Goal: Information Seeking & Learning: Learn about a topic

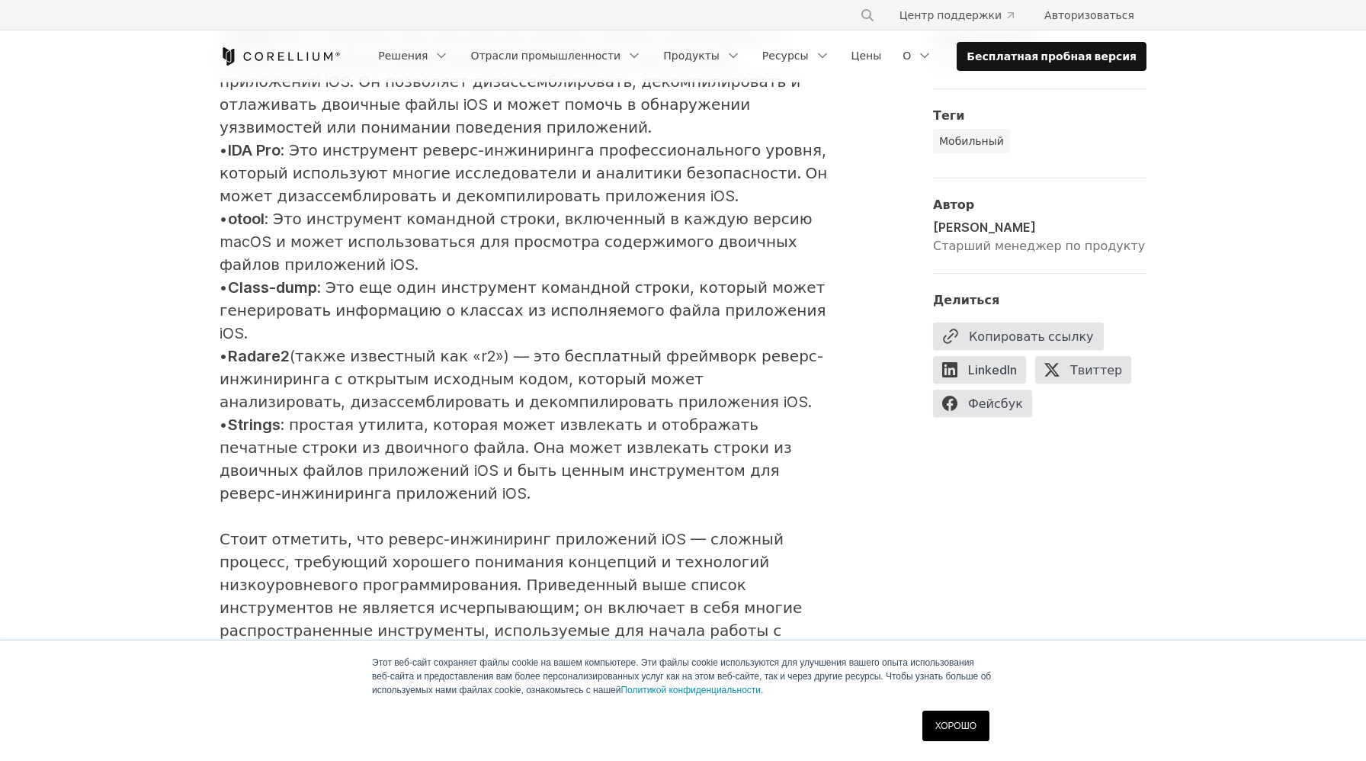
scroll to position [2050, 0]
drag, startPoint x: 370, startPoint y: 267, endPoint x: 509, endPoint y: 267, distance: 138.7
click at [510, 348] on font "(также известный как «r2») — это бесплатный фреймворк реверс-инжиниринга с откр…" at bounding box center [522, 380] width 604 height 64
click at [509, 348] on font "(также известный как «r2») — это бесплатный фреймворк реверс-инжиниринга с откр…" at bounding box center [522, 380] width 604 height 64
drag, startPoint x: 332, startPoint y: 292, endPoint x: 524, endPoint y: 292, distance: 192.1
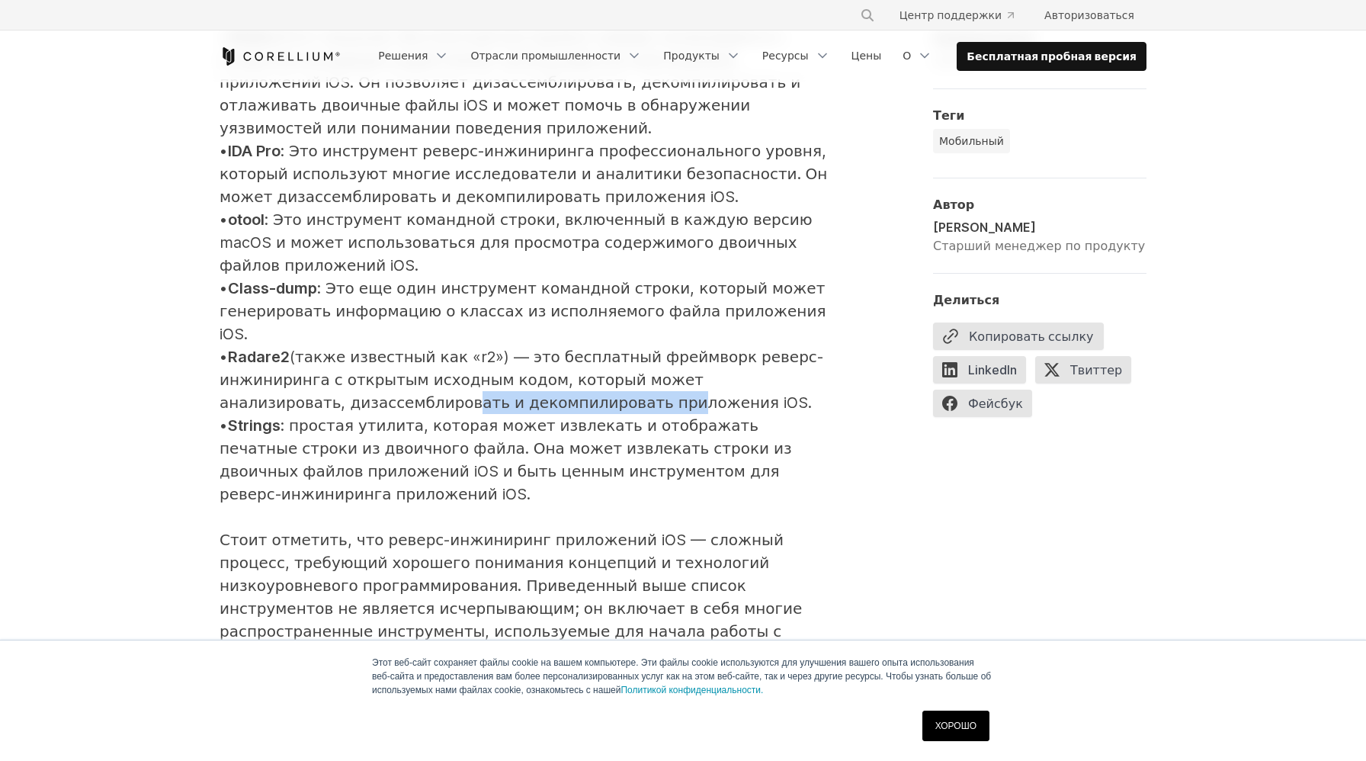
click at [524, 348] on font "(также известный как «r2») — это бесплатный фреймворк реверс-инжиниринга с откр…" at bounding box center [522, 380] width 604 height 64
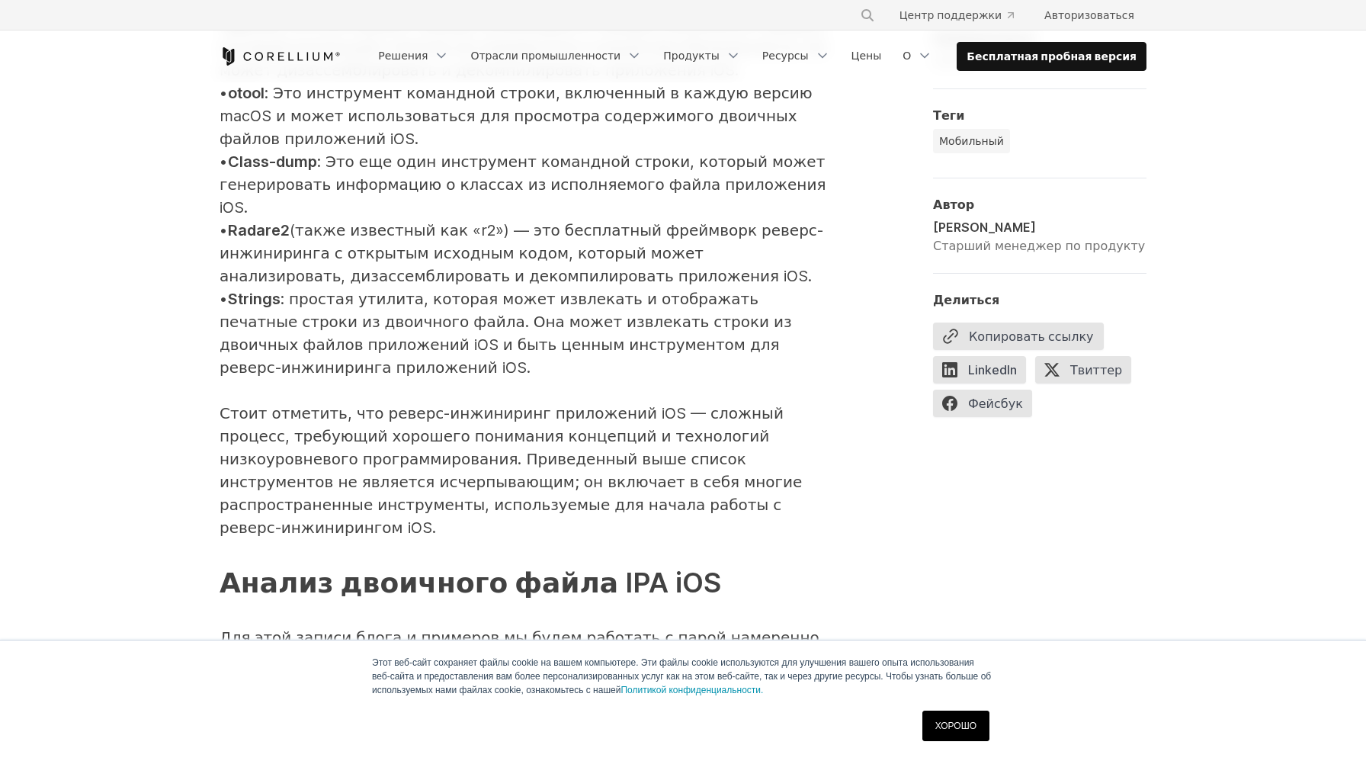
scroll to position [2126, 0]
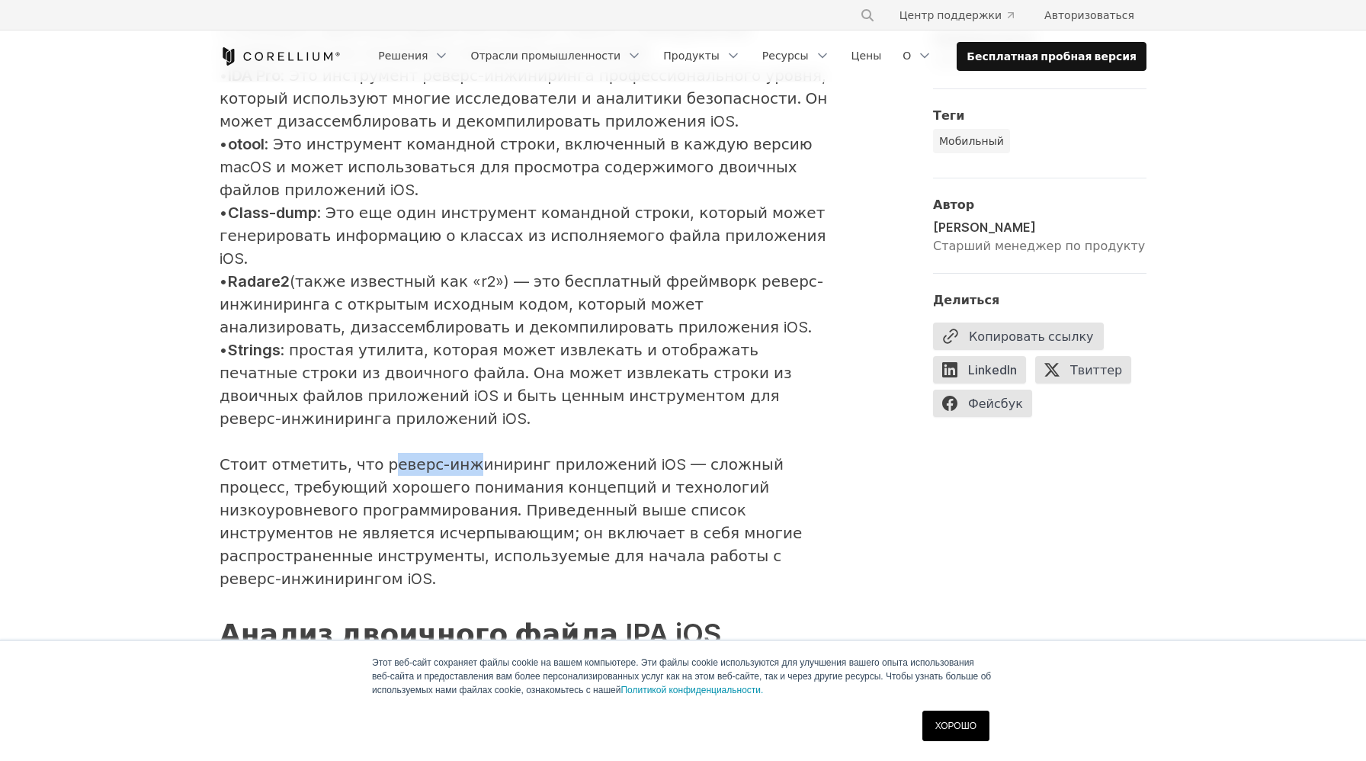
drag, startPoint x: 373, startPoint y: 355, endPoint x: 447, endPoint y: 355, distance: 74.7
click at [447, 455] on font "Стоит отметить, что реверс-инжиниринг приложений iOS — сложный процесс, требующ…" at bounding box center [511, 521] width 582 height 133
click at [439, 455] on font "Стоит отметить, что реверс-инжиниринг приложений iOS — сложный процесс, требующ…" at bounding box center [511, 521] width 582 height 133
drag, startPoint x: 354, startPoint y: 384, endPoint x: 476, endPoint y: 384, distance: 122.0
click at [476, 455] on font "Стоит отметить, что реверс-инжиниринг приложений iOS — сложный процесс, требующ…" at bounding box center [511, 521] width 582 height 133
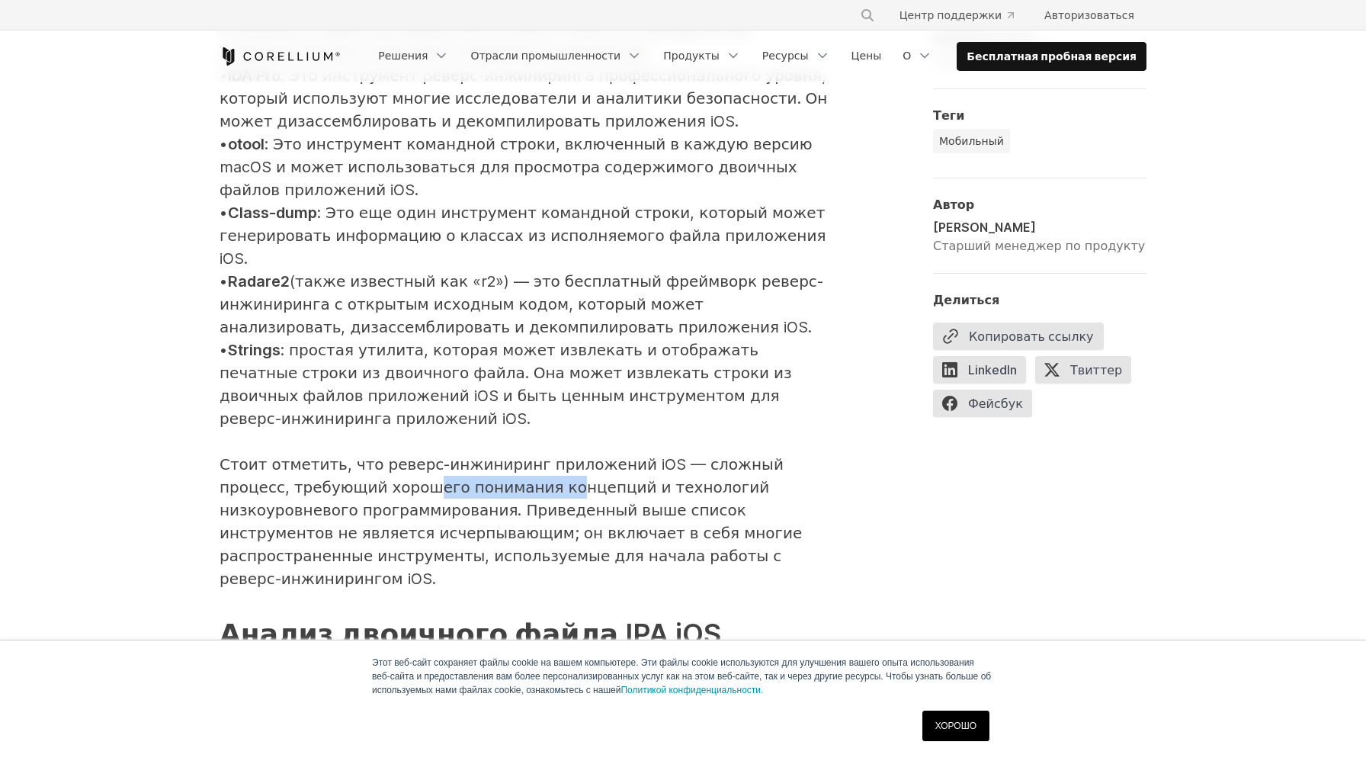
click at [475, 455] on font "Стоит отметить, что реверс-инжиниринг приложений iOS — сложный процесс, требующ…" at bounding box center [511, 521] width 582 height 133
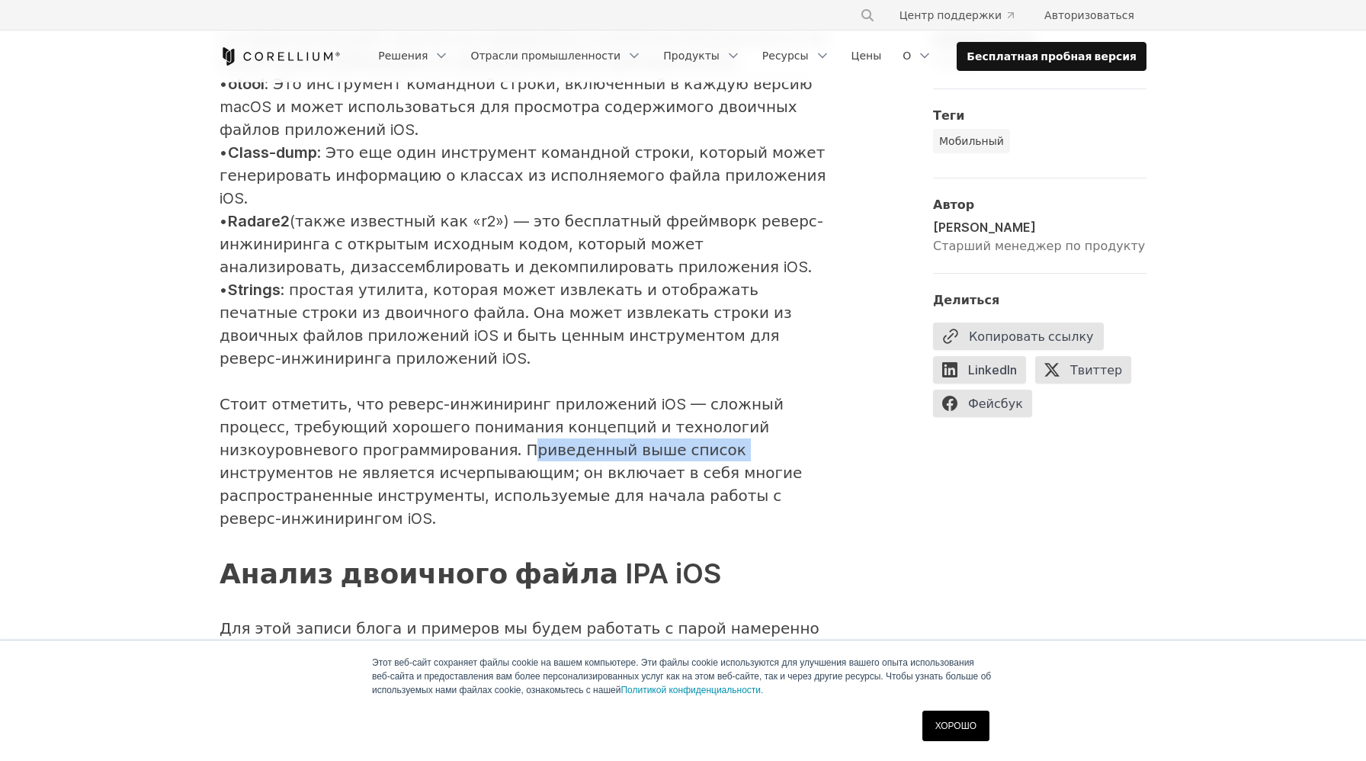
drag, startPoint x: 380, startPoint y: 345, endPoint x: 565, endPoint y: 348, distance: 184.5
click at [566, 395] on font "Стоит отметить, что реверс-инжиниринг приложений iOS — сложный процесс, требующ…" at bounding box center [511, 461] width 582 height 133
click at [565, 395] on font "Стоит отметить, что реверс-инжиниринг приложений iOS — сложный процесс, требующ…" at bounding box center [511, 461] width 582 height 133
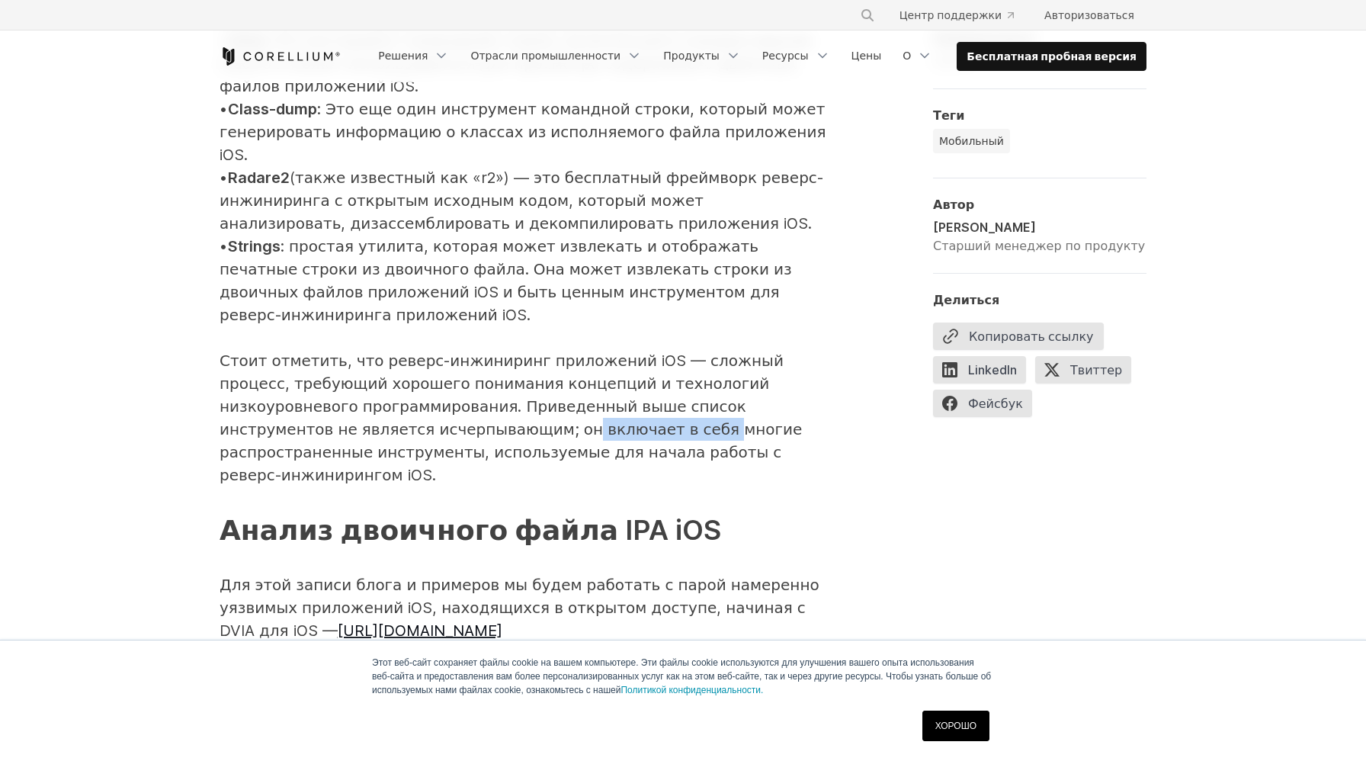
drag, startPoint x: 365, startPoint y: 313, endPoint x: 489, endPoint y: 327, distance: 125.1
click at [489, 351] on font "Стоит отметить, что реверс-инжиниринг приложений iOS — сложный процесс, требующ…" at bounding box center [511, 417] width 582 height 133
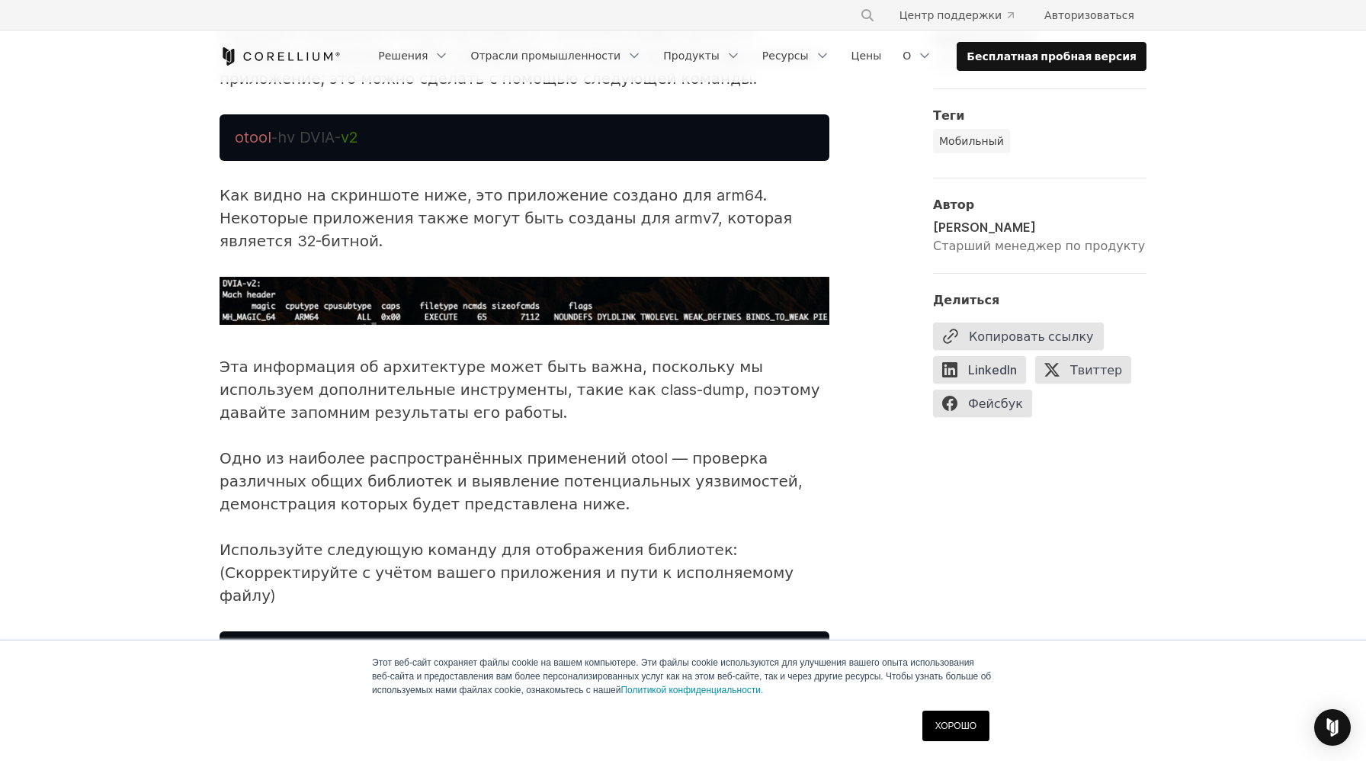
scroll to position [4194, 0]
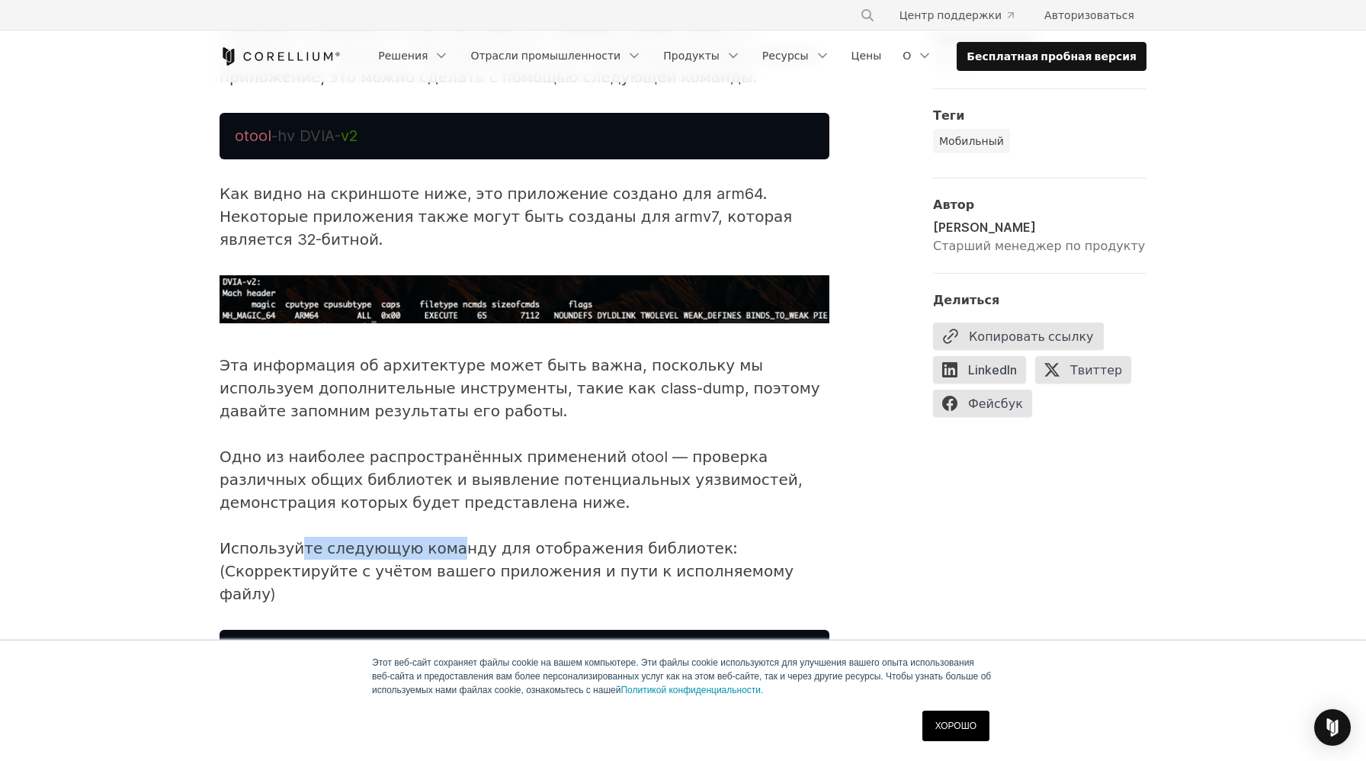
drag, startPoint x: 298, startPoint y: 322, endPoint x: 437, endPoint y: 322, distance: 138.7
click at [438, 539] on font "Используйте следующую команду для отображения библиотек: (Скорректируйте с учёт…" at bounding box center [507, 571] width 574 height 64
click at [437, 539] on font "Используйте следующую команду для отображения библиотек: (Скорректируйте с учёт…" at bounding box center [507, 571] width 574 height 64
drag, startPoint x: 330, startPoint y: 347, endPoint x: 486, endPoint y: 347, distance: 155.5
click at [486, 539] on font "Используйте следующую команду для отображения библиотек: (Скорректируйте с учёт…" at bounding box center [507, 571] width 574 height 64
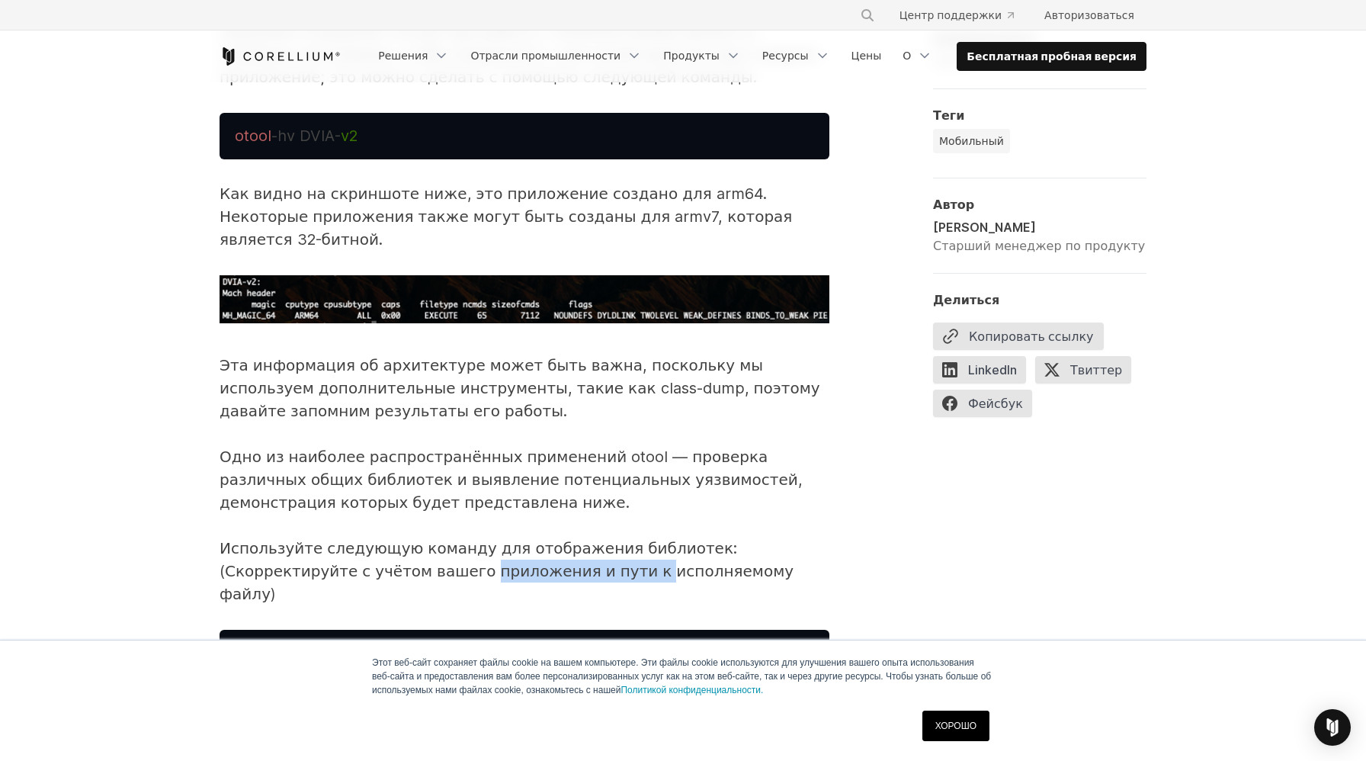
click at [486, 539] on font "Используйте следующую команду для отображения библиотек: (Скорректируйте с учёт…" at bounding box center [507, 571] width 574 height 64
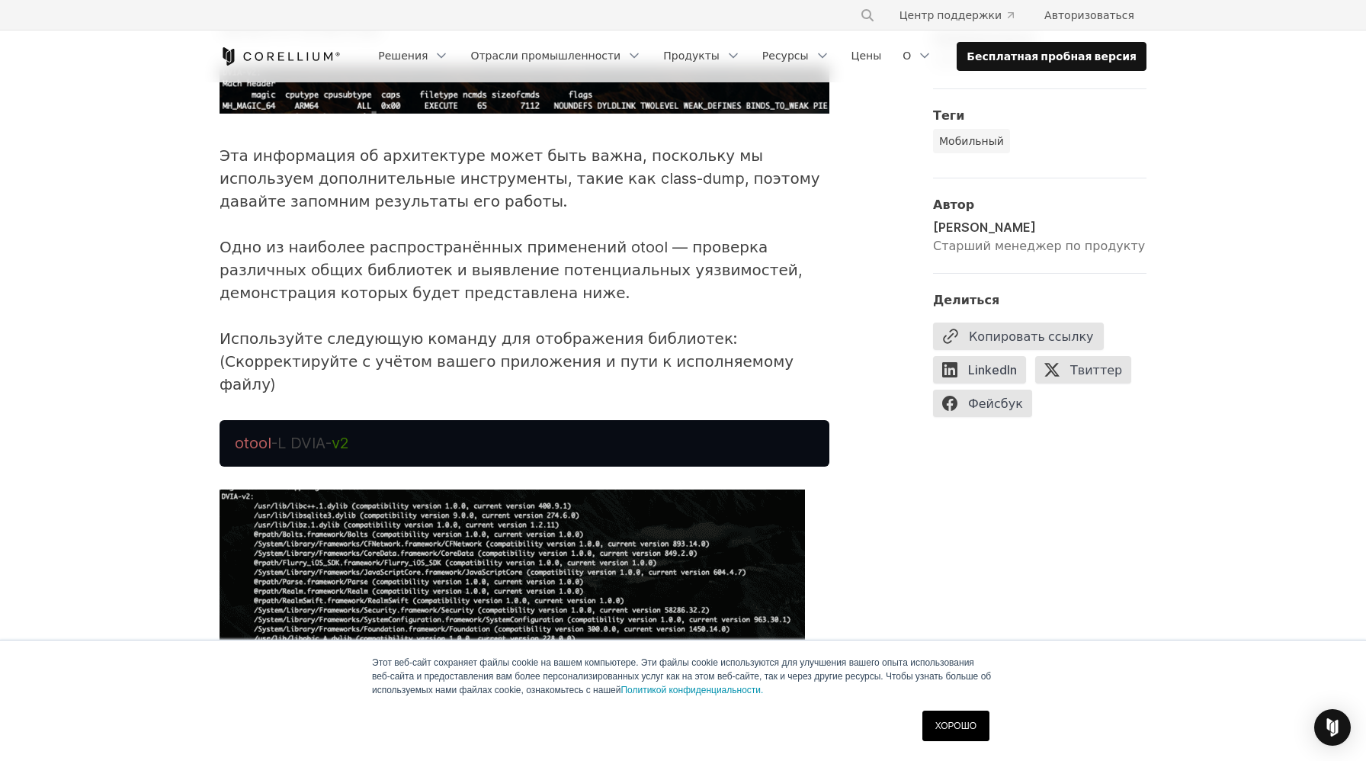
scroll to position [4317, 0]
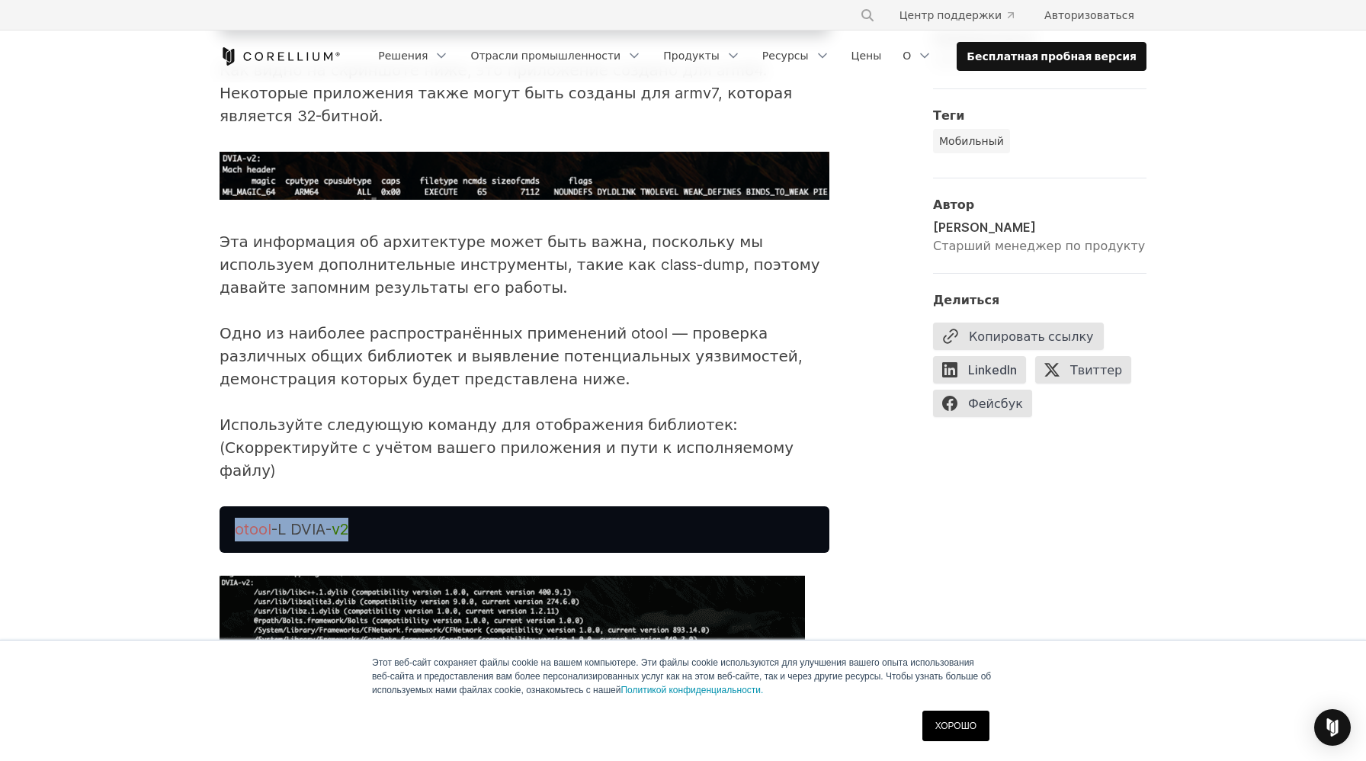
drag, startPoint x: 367, startPoint y: 282, endPoint x: 214, endPoint y: 282, distance: 153.2
copy span "otool -L DVIA- v2"
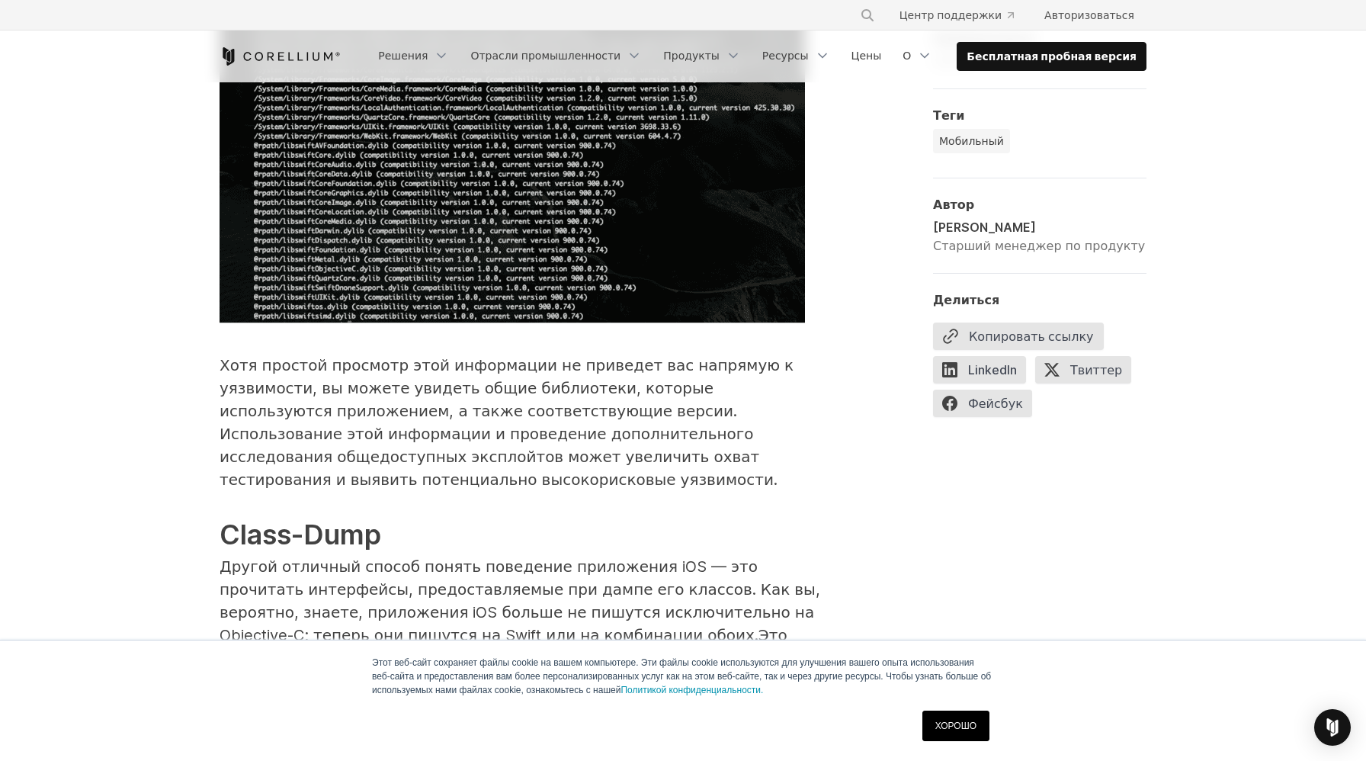
scroll to position [5020, 0]
drag, startPoint x: 350, startPoint y: 414, endPoint x: 450, endPoint y: 414, distance: 100.6
click at [460, 625] on font "Это означает, что нам нужно скорректировать некоторые из наших инструментов. Ст…" at bounding box center [515, 702] width 591 height 155
click at [450, 625] on font "Это означает, что нам нужно скорректировать некоторые из наших инструментов. Ст…" at bounding box center [515, 702] width 591 height 155
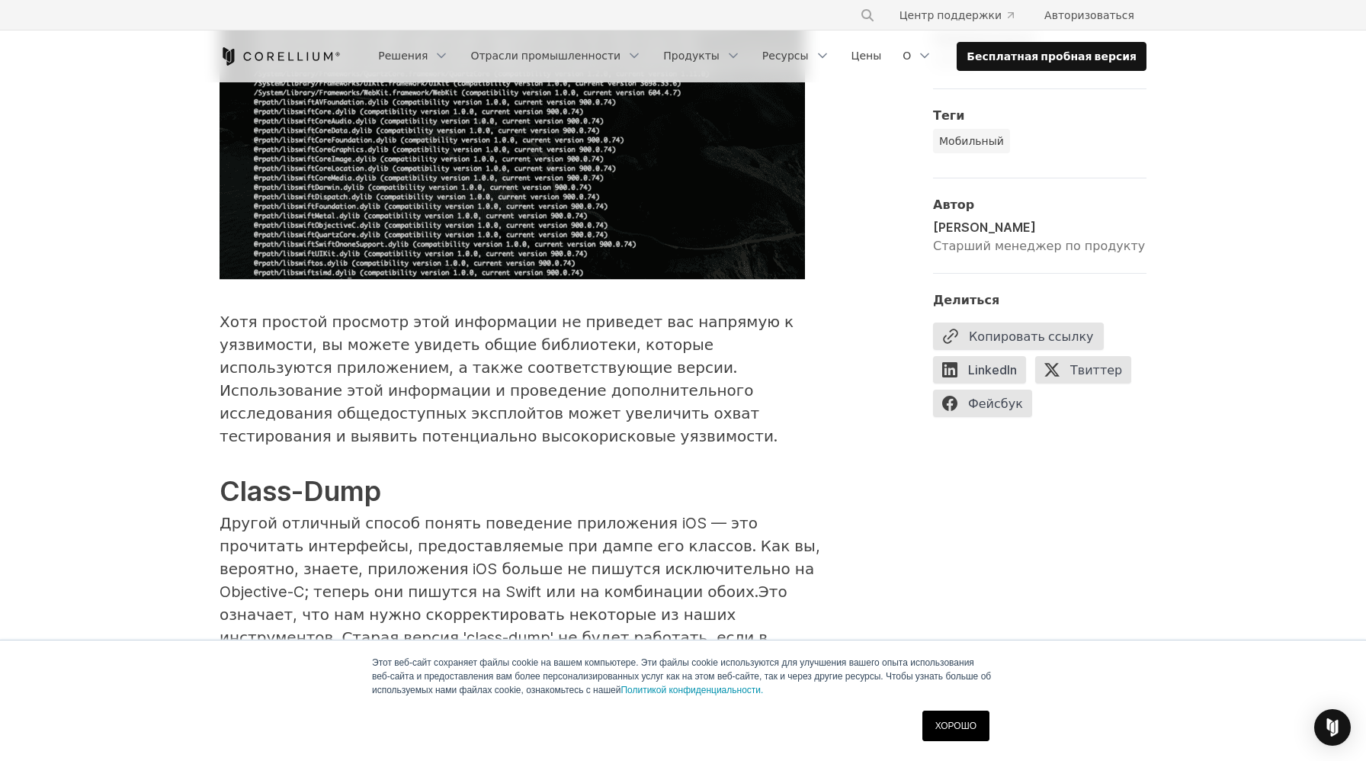
scroll to position [5076, 0]
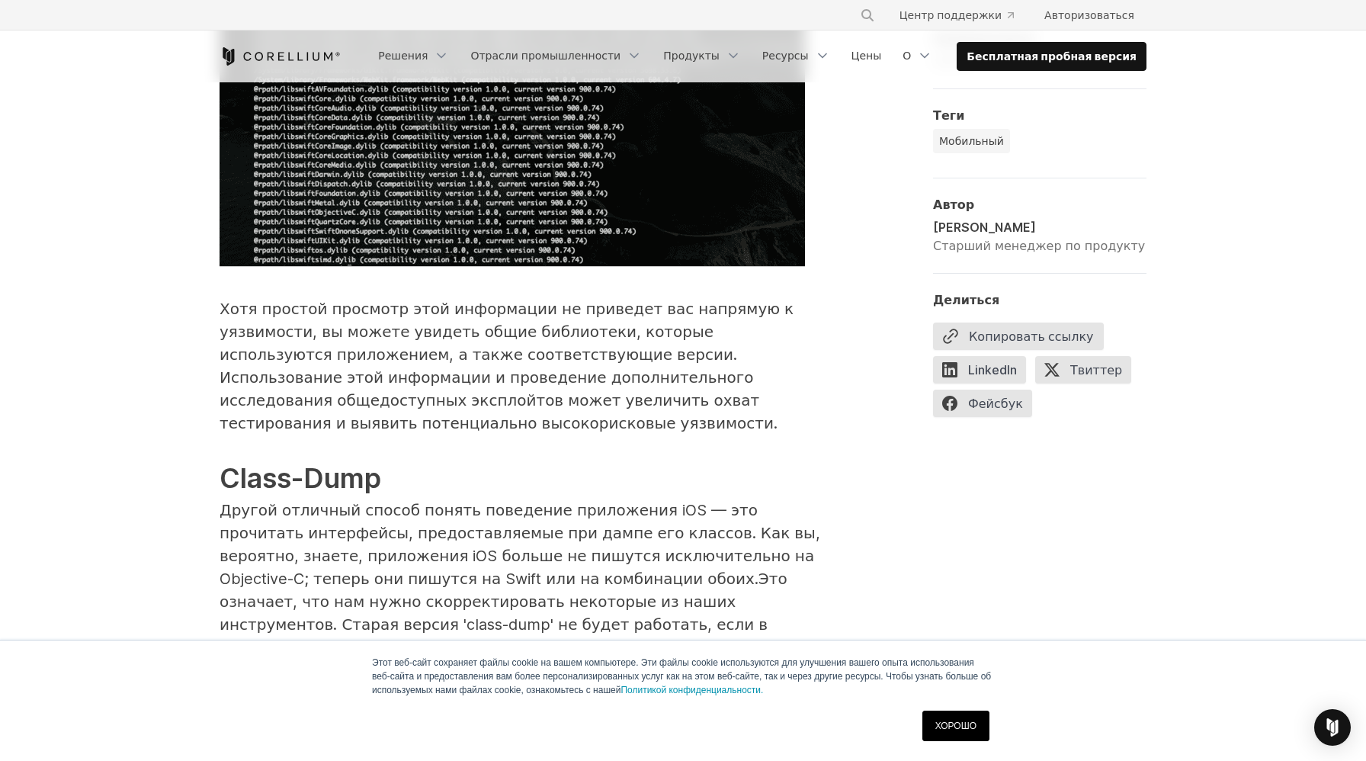
drag, startPoint x: 281, startPoint y: 373, endPoint x: 433, endPoint y: 376, distance: 152.5
click at [434, 569] on font "Это означает, что нам нужно скорректировать некоторые из наших инструментов. Ст…" at bounding box center [515, 646] width 591 height 155
click at [433, 569] on font "Это означает, что нам нужно скорректировать некоторые из наших инструментов. Ст…" at bounding box center [515, 646] width 591 height 155
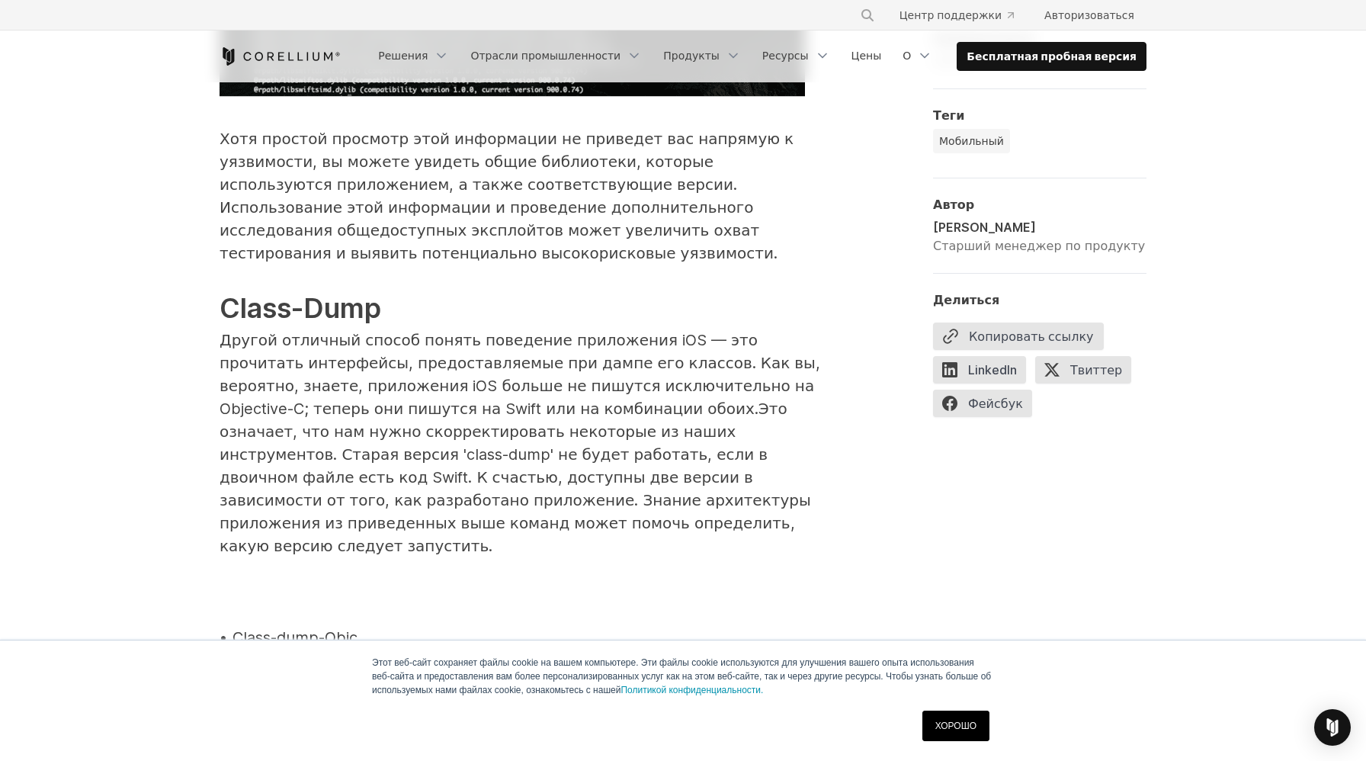
scroll to position [5343, 0]
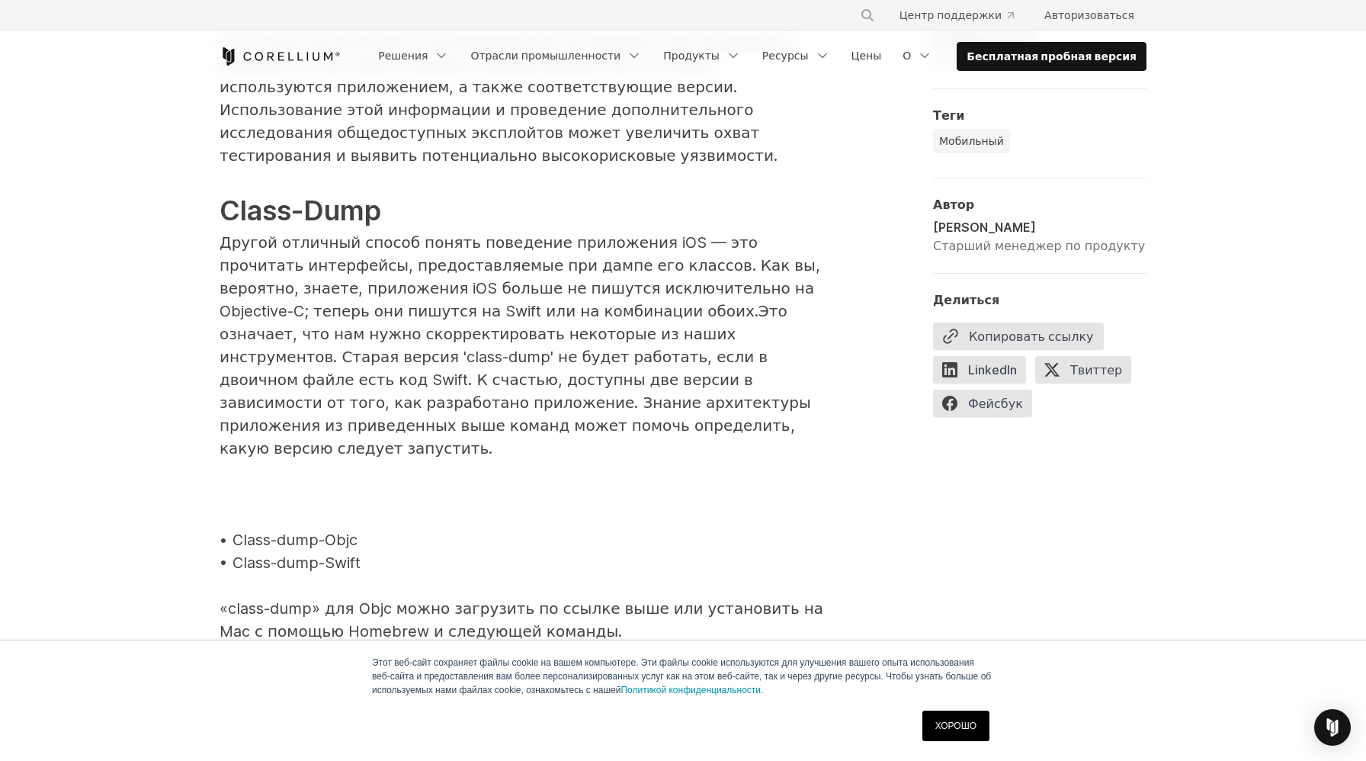
drag, startPoint x: 364, startPoint y: 242, endPoint x: 267, endPoint y: 239, distance: 96.9
click at [267, 239] on p "Хотя простой просмотр этой информации не приведет вас напрямую к уязвимости, вы…" at bounding box center [525, 336] width 610 height 613
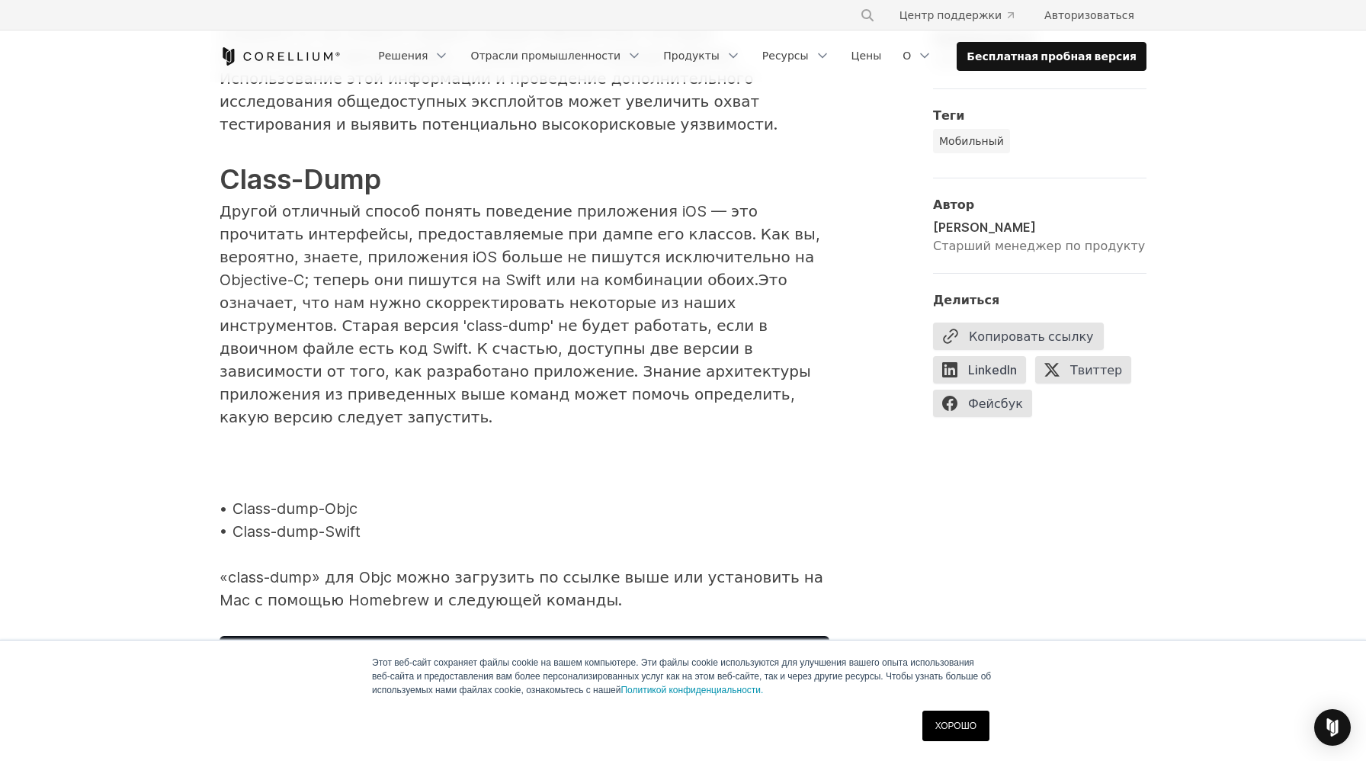
scroll to position [5400, 0]
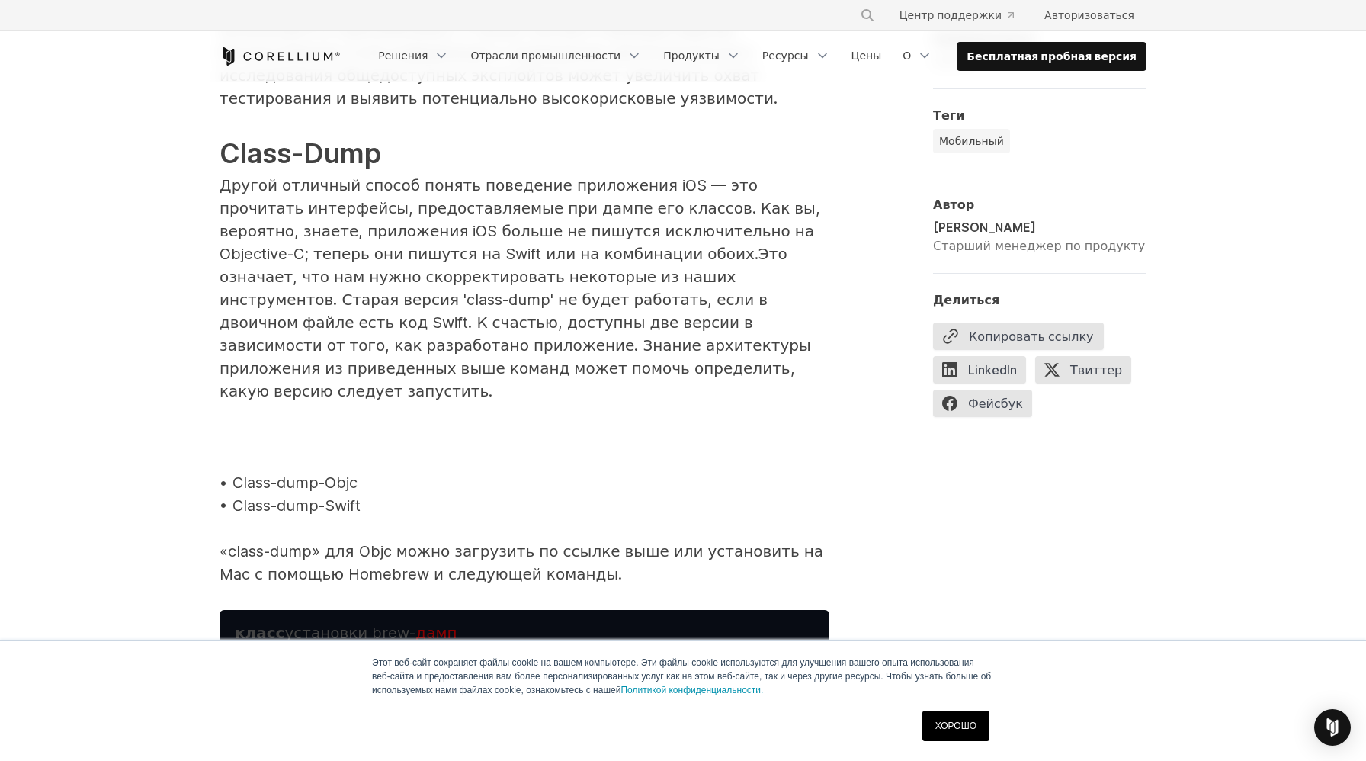
click at [345, 473] on font "• Class-dump-Objc" at bounding box center [289, 482] width 138 height 18
drag, startPoint x: 365, startPoint y: 191, endPoint x: 248, endPoint y: 191, distance: 116.6
click at [248, 191] on p "Хотя простой просмотр этой информации не приведет вас напрямую к уязвимости, вы…" at bounding box center [525, 279] width 610 height 613
drag, startPoint x: 373, startPoint y: 216, endPoint x: 234, endPoint y: 216, distance: 139.5
click at [234, 216] on p "Хотя простой просмотр этой информации не приведет вас напрямую к уязвимости, вы…" at bounding box center [525, 279] width 610 height 613
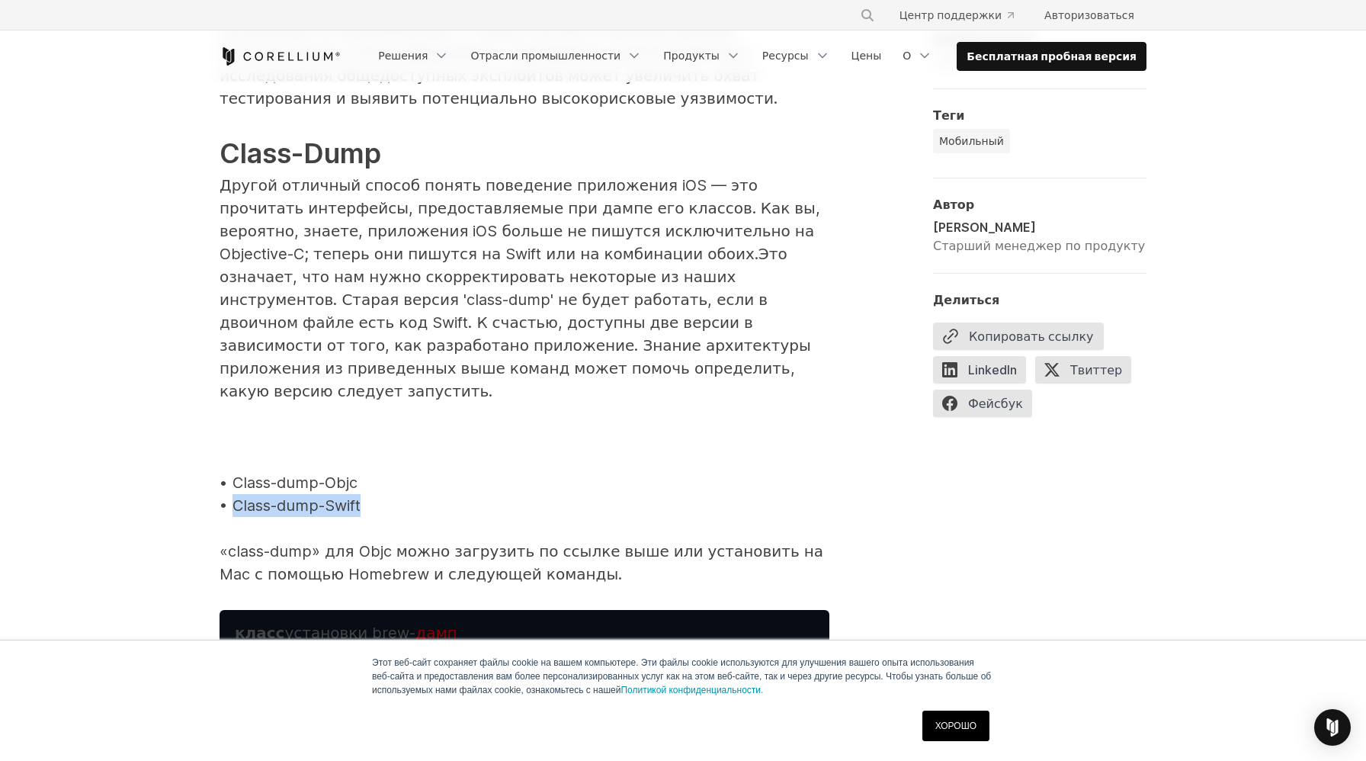
copy font "Class-dump-Swift"
